Goal: Information Seeking & Learning: Learn about a topic

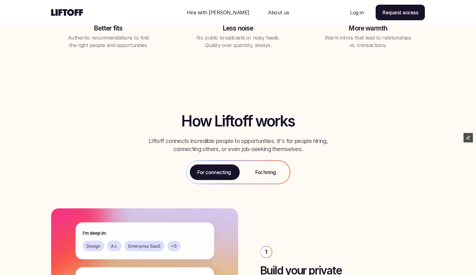
scroll to position [550, 0]
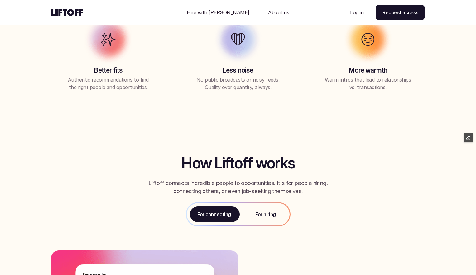
click at [264, 215] on p "For hiring" at bounding box center [265, 214] width 20 height 7
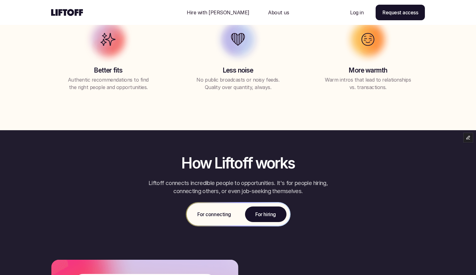
click at [218, 217] on p "For connecting" at bounding box center [213, 214] width 33 height 7
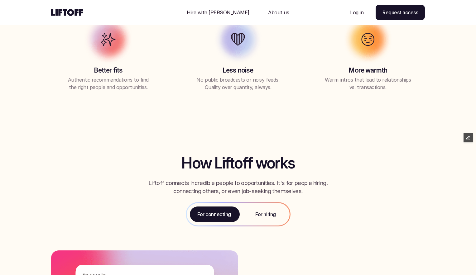
click at [256, 216] on p "For hiring" at bounding box center [265, 214] width 20 height 7
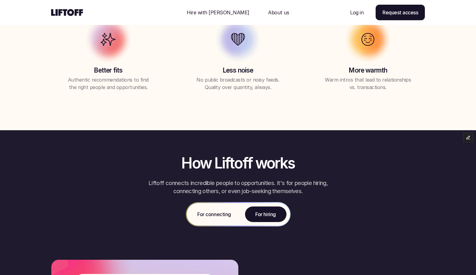
click at [218, 212] on p "For connecting" at bounding box center [213, 214] width 33 height 7
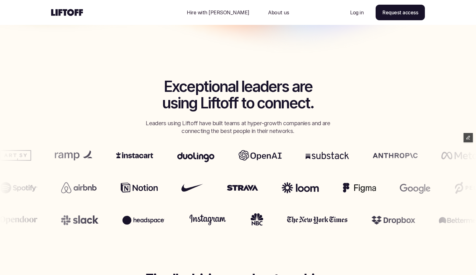
scroll to position [223, 0]
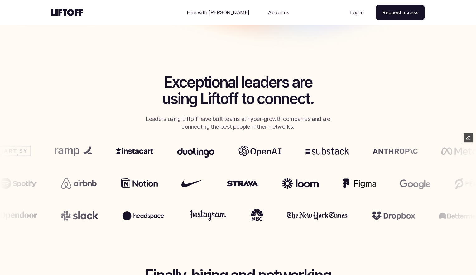
click at [228, 12] on p "Hire with [PERSON_NAME]" at bounding box center [218, 12] width 63 height 7
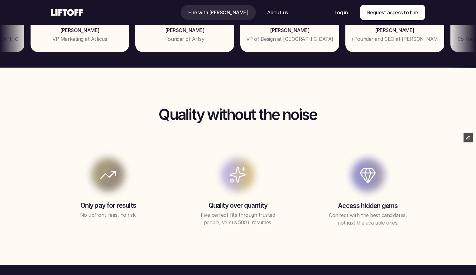
scroll to position [482, 0]
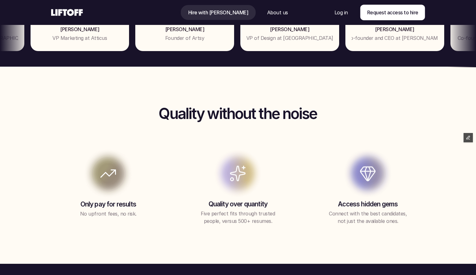
drag, startPoint x: 139, startPoint y: 203, endPoint x: 82, endPoint y: 207, distance: 57.1
click at [82, 207] on p "Only pay for results" at bounding box center [108, 204] width 114 height 8
copy p "Only pay for results"
drag, startPoint x: 100, startPoint y: 214, endPoint x: 142, endPoint y: 217, distance: 42.1
click at [142, 217] on p "No upfront fees, no risk." at bounding box center [108, 213] width 78 height 7
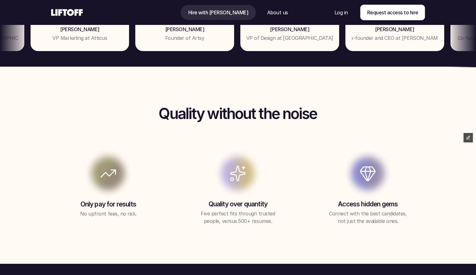
copy p "No upfront fees, no risk."
drag, startPoint x: 209, startPoint y: 206, endPoint x: 286, endPoint y: 206, distance: 76.6
click at [286, 206] on p "Quality over quantity" at bounding box center [238, 204] width 114 height 8
copy p "Quality over quantity"
drag, startPoint x: 203, startPoint y: 214, endPoint x: 285, endPoint y: 221, distance: 82.2
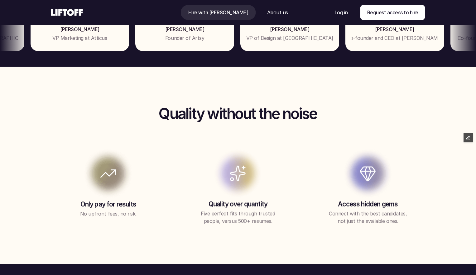
click at [285, 221] on div "Quality over quantity Five perfect fits through trusted people, versus 500+ res…" at bounding box center [238, 212] width 114 height 25
copy p "Five perfect fits through trusted people, versus 500+ resumes."
drag, startPoint x: 359, startPoint y: 203, endPoint x: 405, endPoint y: 204, distance: 45.5
click at [405, 204] on p "Access hidden gems" at bounding box center [368, 204] width 114 height 8
copy p "Access hidden gems"
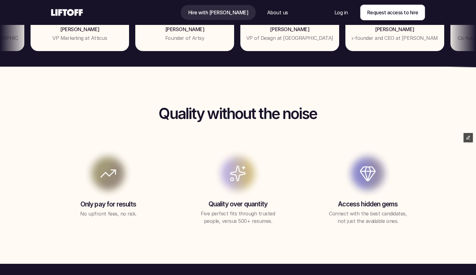
drag, startPoint x: 326, startPoint y: 213, endPoint x: 408, endPoint y: 220, distance: 82.0
click at [408, 220] on p "Connect with the best candidates, not just the available ones." at bounding box center [368, 217] width 84 height 15
copy p "Connect with the best candidates, not just the available ones."
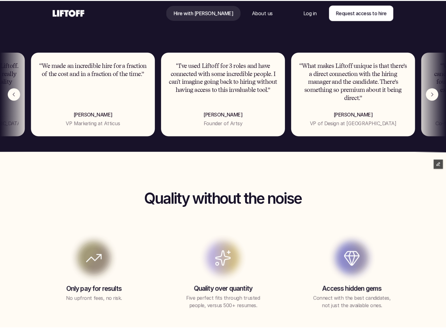
scroll to position [451, 0]
